Goal: Transaction & Acquisition: Purchase product/service

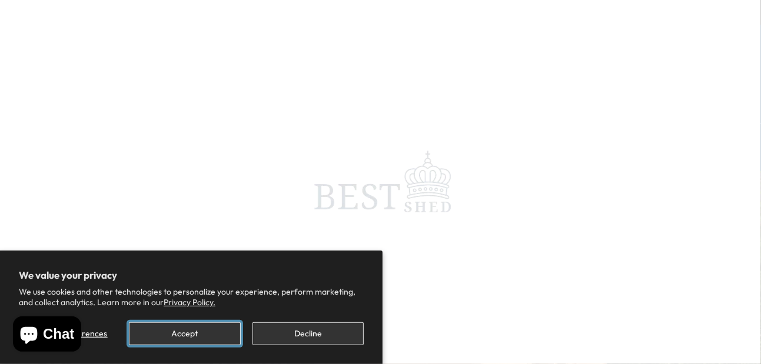
click at [168, 332] on button "Accept" at bounding box center [184, 333] width 111 height 23
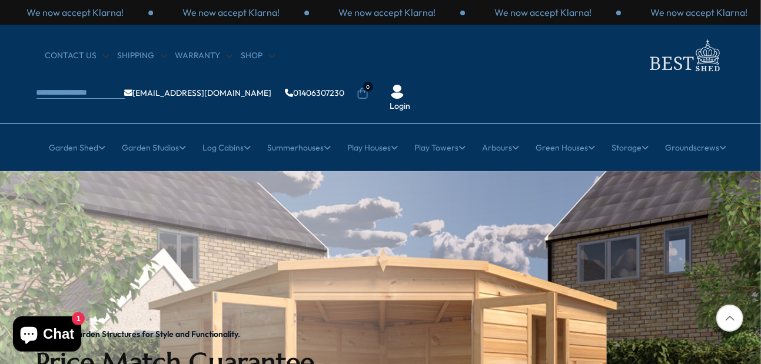
click at [298, 347] on h2 "Price Match Guarantee" at bounding box center [189, 363] width 306 height 32
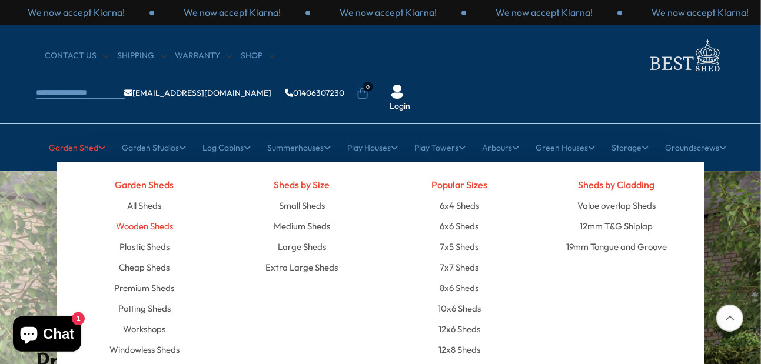
click at [126, 216] on link "Wooden Sheds" at bounding box center [144, 226] width 57 height 21
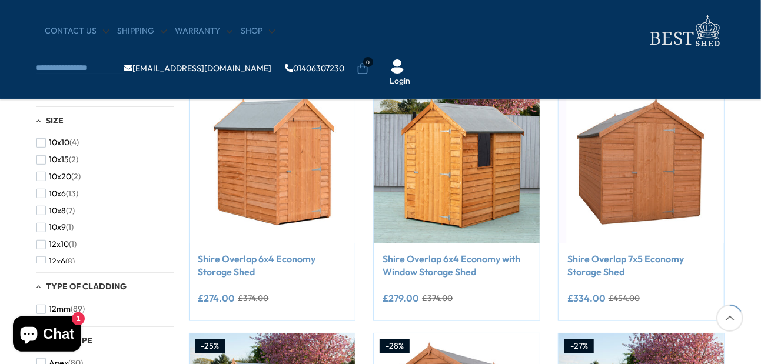
scroll to position [246, 0]
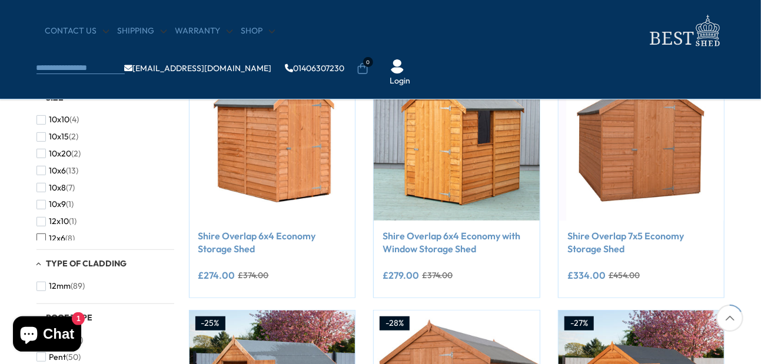
click at [41, 235] on span "button" at bounding box center [40, 238] width 9 height 9
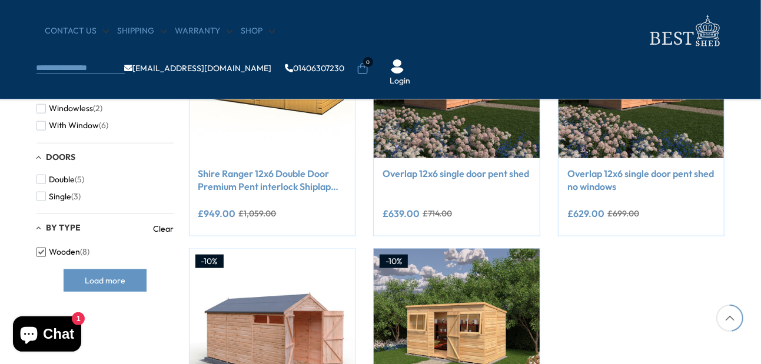
scroll to position [560, 0]
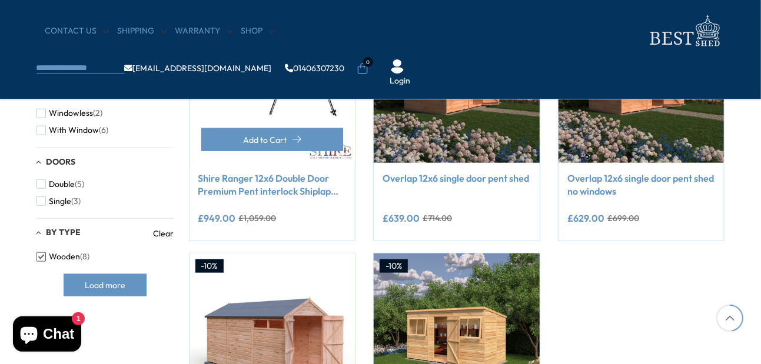
click at [289, 91] on img at bounding box center [272, 80] width 166 height 166
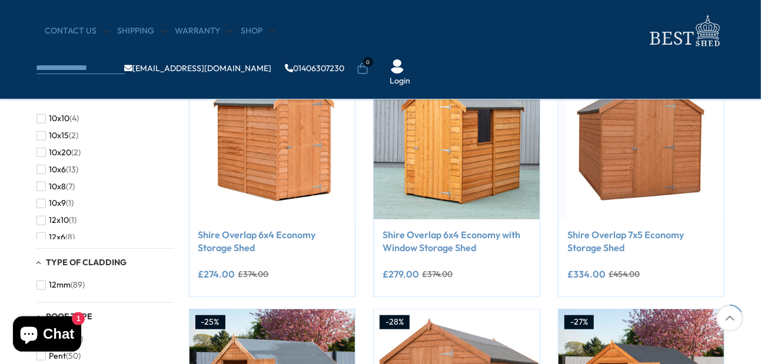
scroll to position [246, 0]
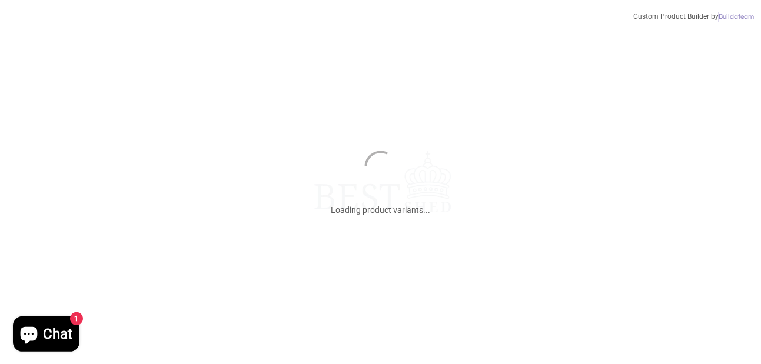
scroll to position [45, 0]
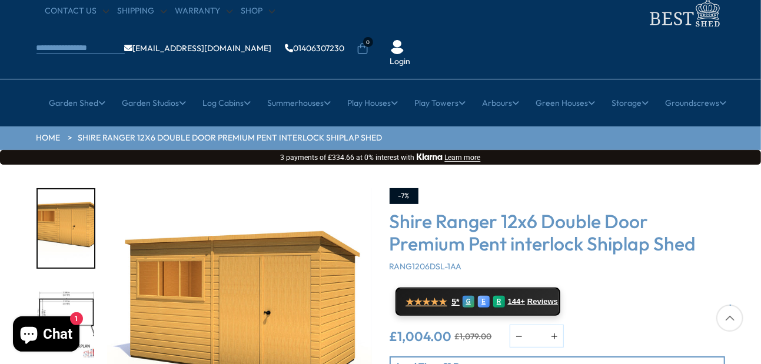
click at [69, 282] on img "2 / 9" at bounding box center [66, 321] width 56 height 78
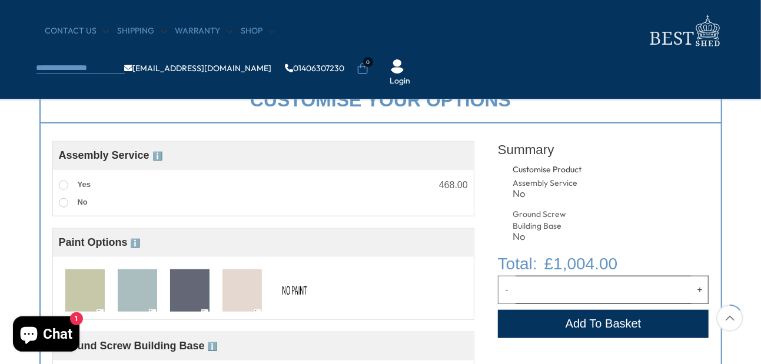
scroll to position [425, 0]
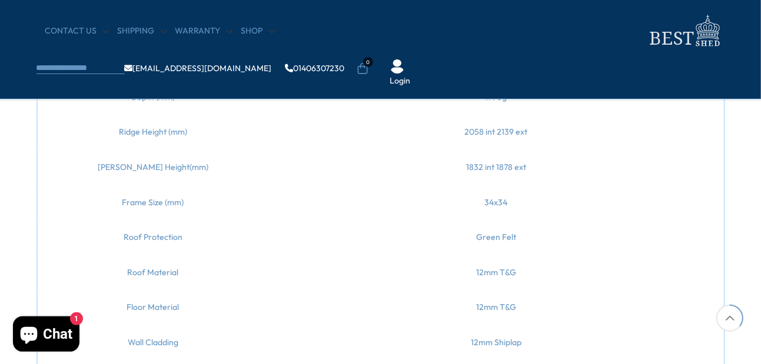
scroll to position [1053, 0]
